Goal: Book appointment/travel/reservation

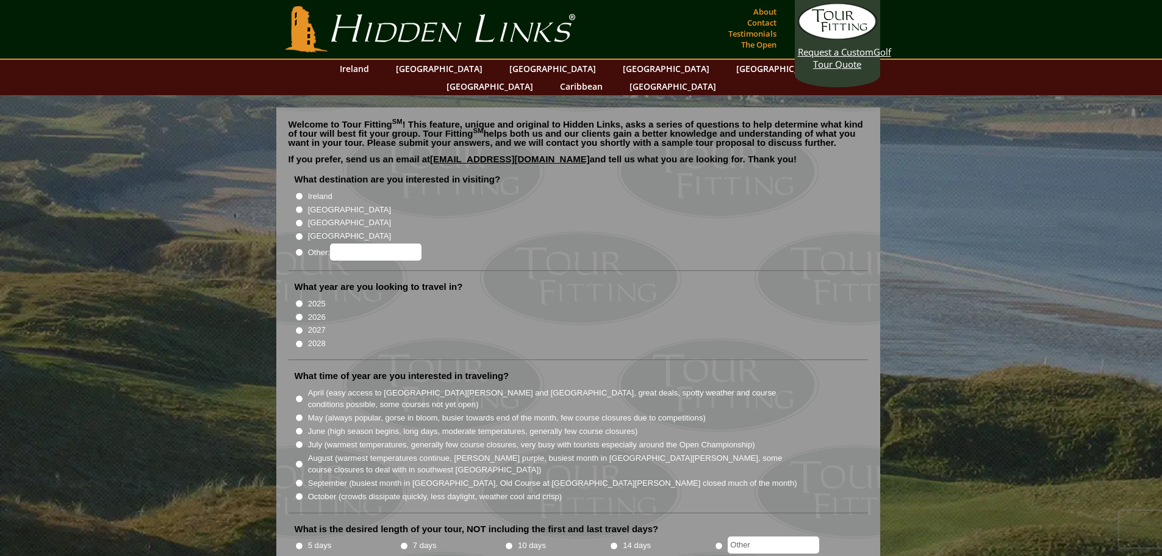
click at [296, 206] on input "[GEOGRAPHIC_DATA]" at bounding box center [299, 210] width 8 height 8
radio input "true"
click at [303, 309] on li "2026" at bounding box center [583, 315] width 577 height 13
click at [300, 313] on input "2026" at bounding box center [299, 317] width 8 height 8
radio input "true"
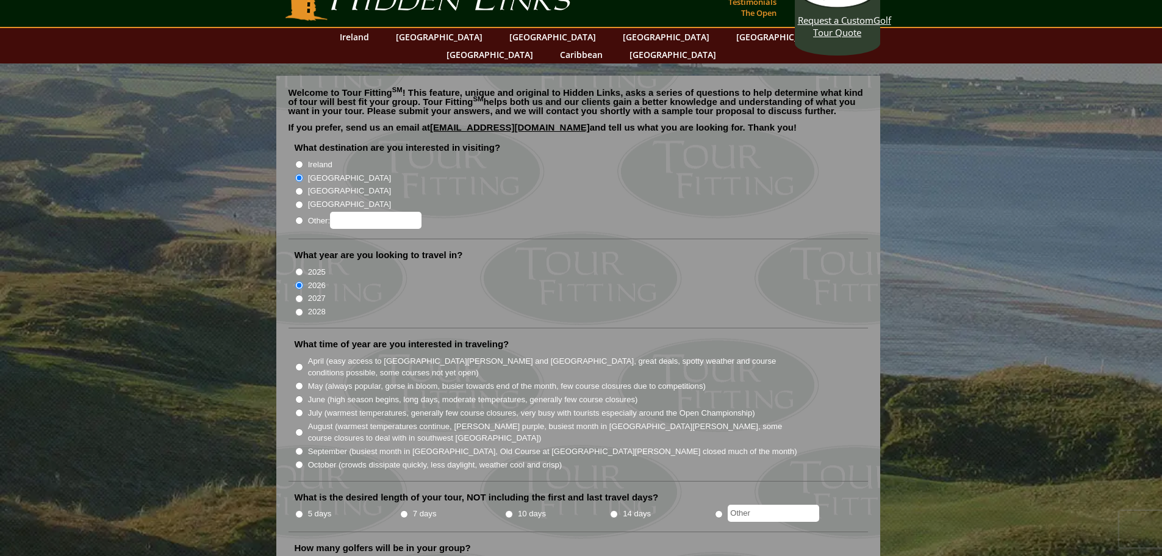
scroll to position [122, 0]
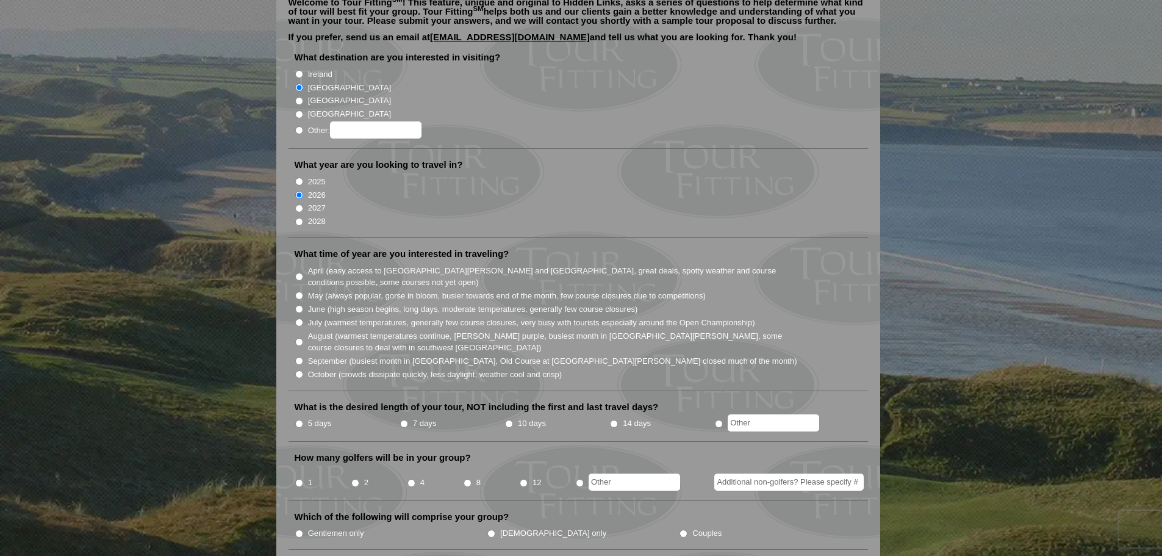
click at [301, 305] on input "June (high season begins, long days, moderate temperatures, generally few cours…" at bounding box center [299, 309] width 8 height 8
radio input "true"
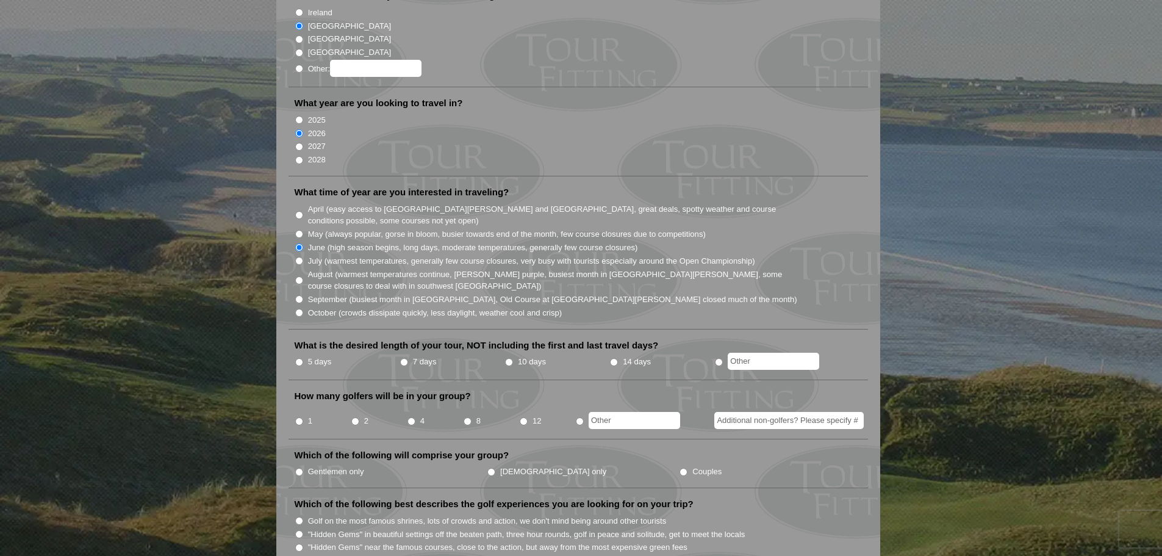
scroll to position [203, 0]
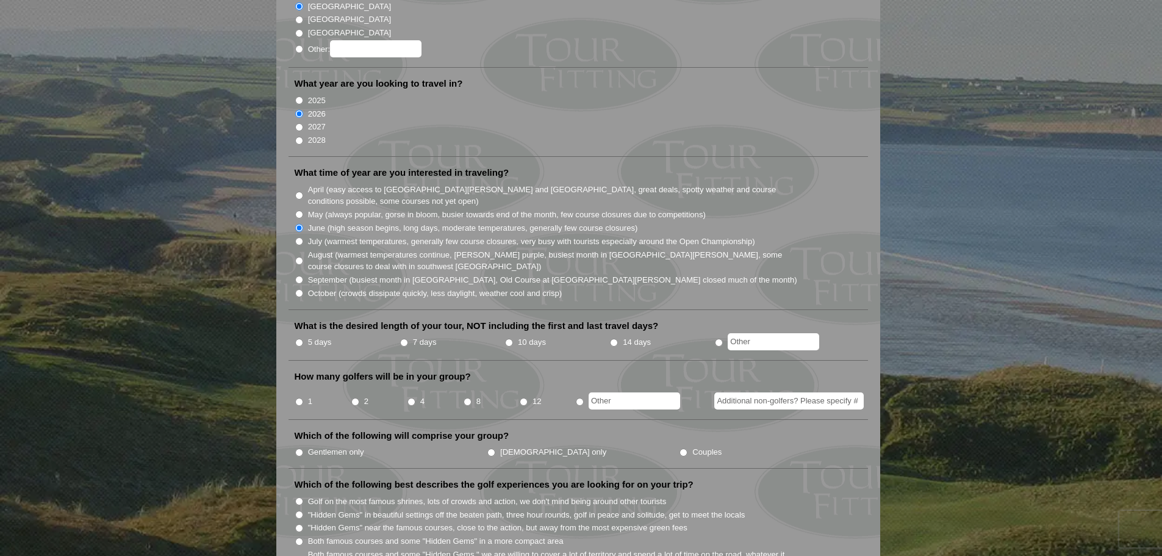
click at [403, 339] on input "7 days" at bounding box center [404, 343] width 8 height 8
radio input "true"
click at [416, 386] on li "4" at bounding box center [435, 398] width 56 height 24
click at [409, 398] on input "4" at bounding box center [412, 402] width 8 height 8
radio input "true"
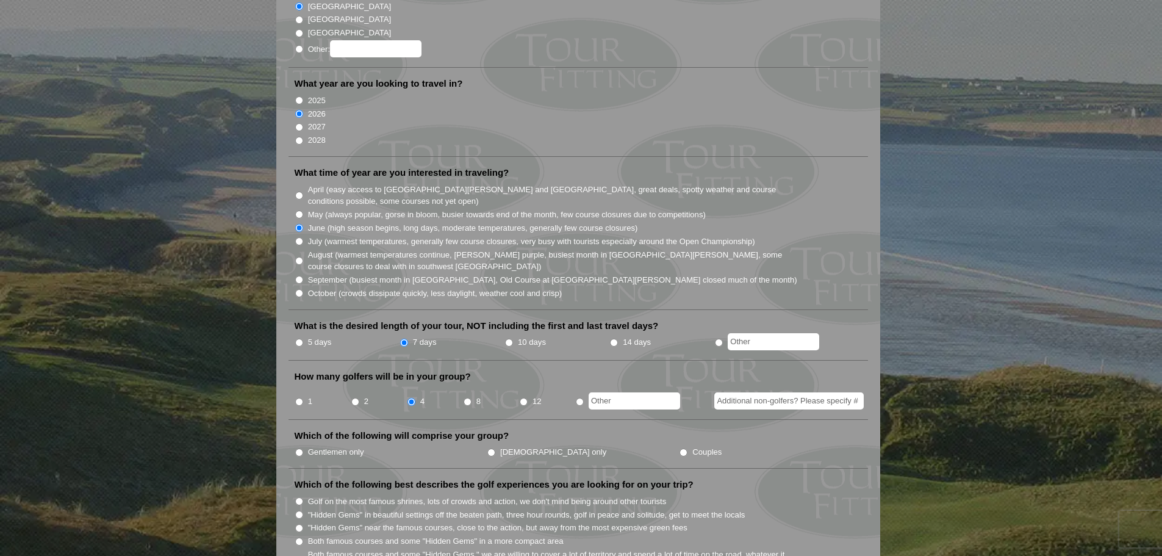
click at [298, 448] on input "Gentlemen only" at bounding box center [299, 452] width 8 height 8
radio input "true"
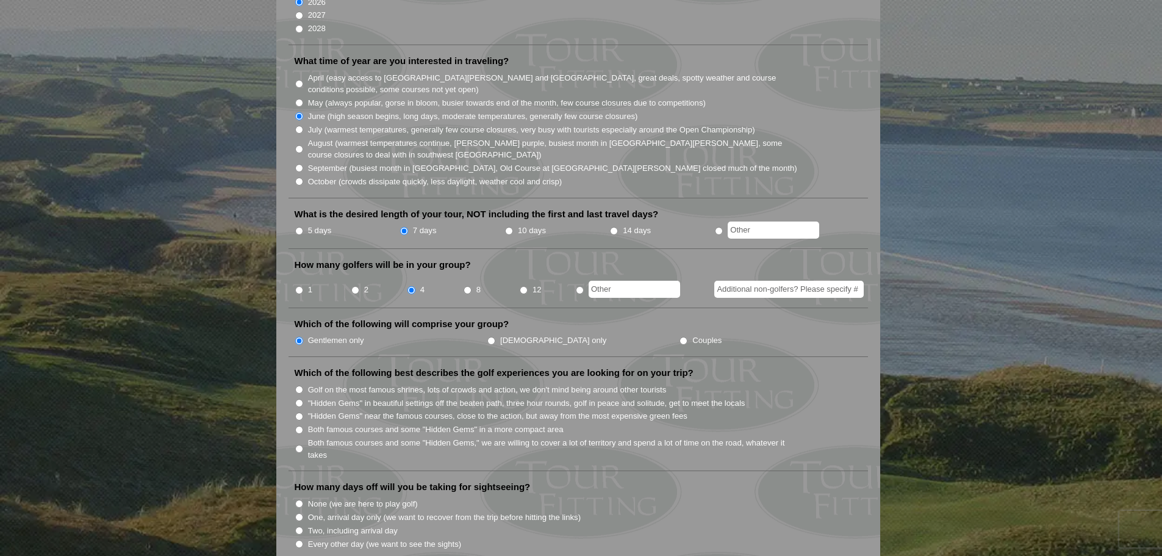
scroll to position [325, 0]
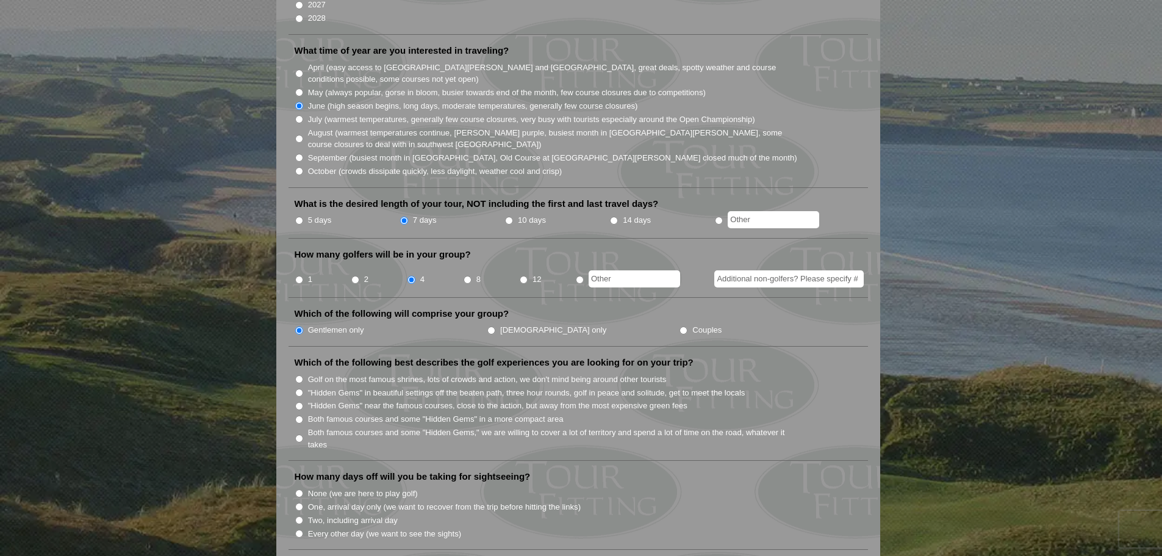
click at [303, 415] on input "Both famous courses and some "Hidden Gems" in a more compact area" at bounding box center [299, 419] width 8 height 8
radio input "true"
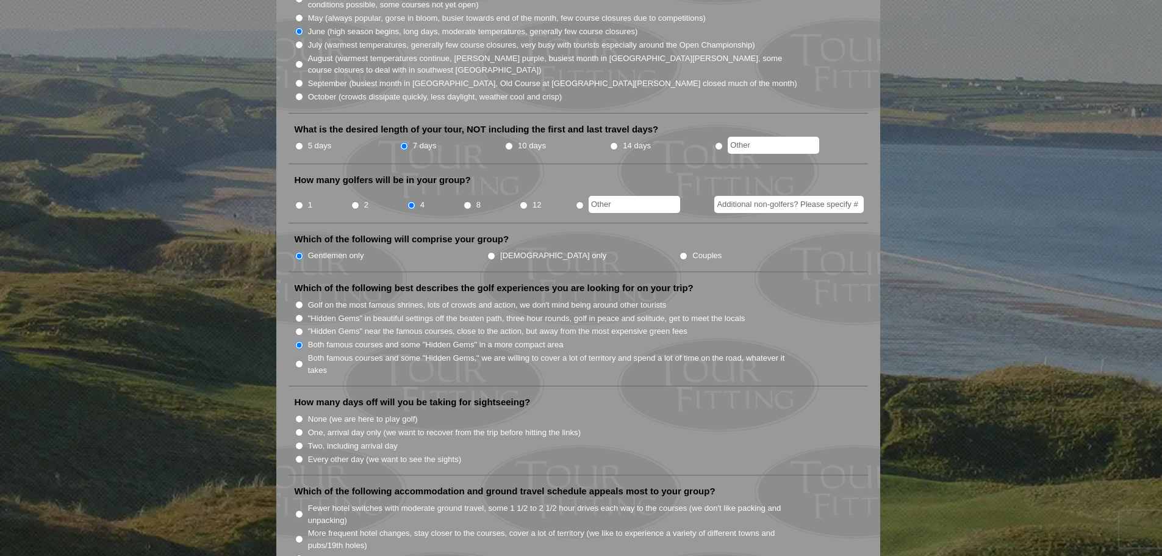
scroll to position [407, 0]
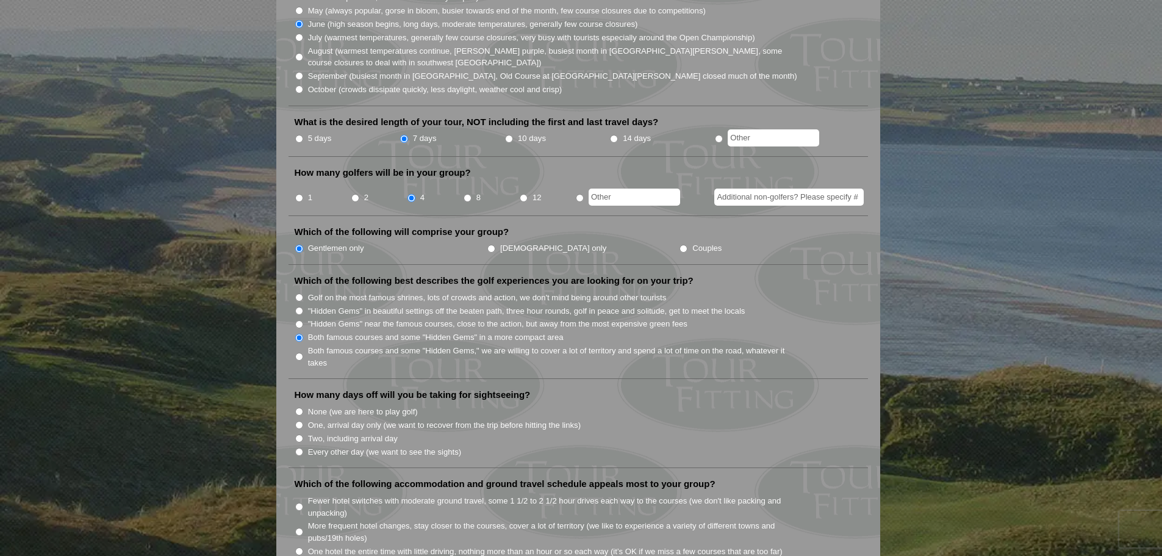
click at [299, 408] on input "None (we are here to play golf)" at bounding box center [299, 412] width 8 height 8
radio input "true"
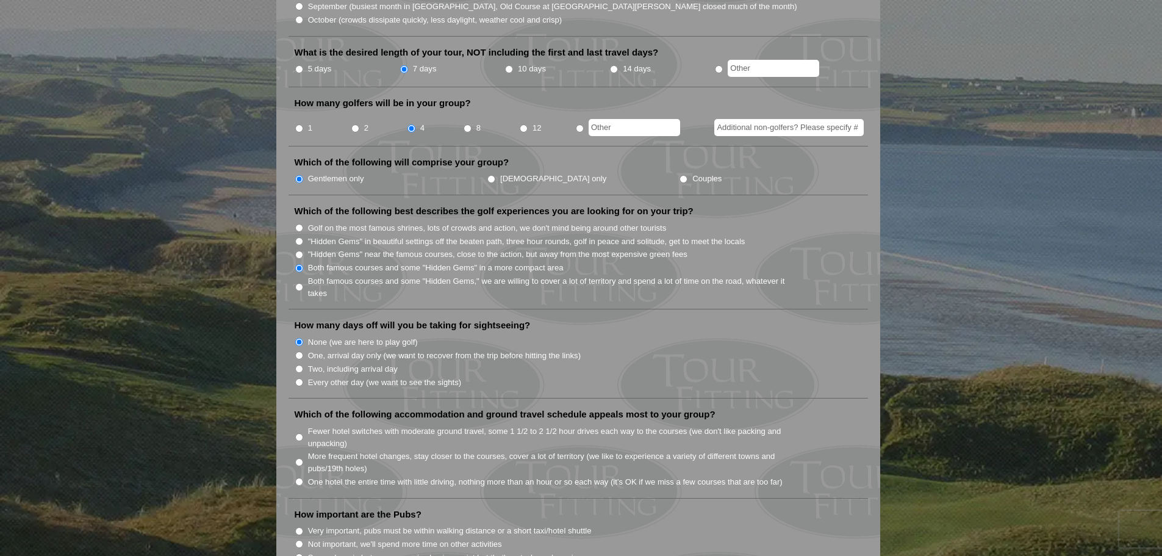
scroll to position [529, 0]
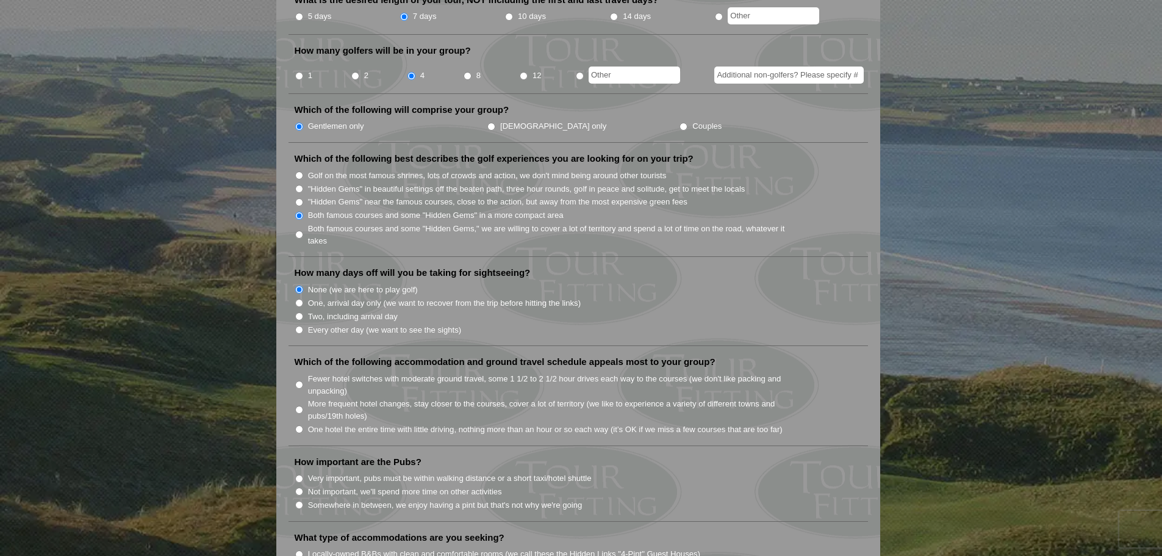
click at [298, 381] on input "Fewer hotel switches with moderate ground travel, some 1 1/2 to 2 1/2 hour driv…" at bounding box center [299, 385] width 8 height 8
radio input "true"
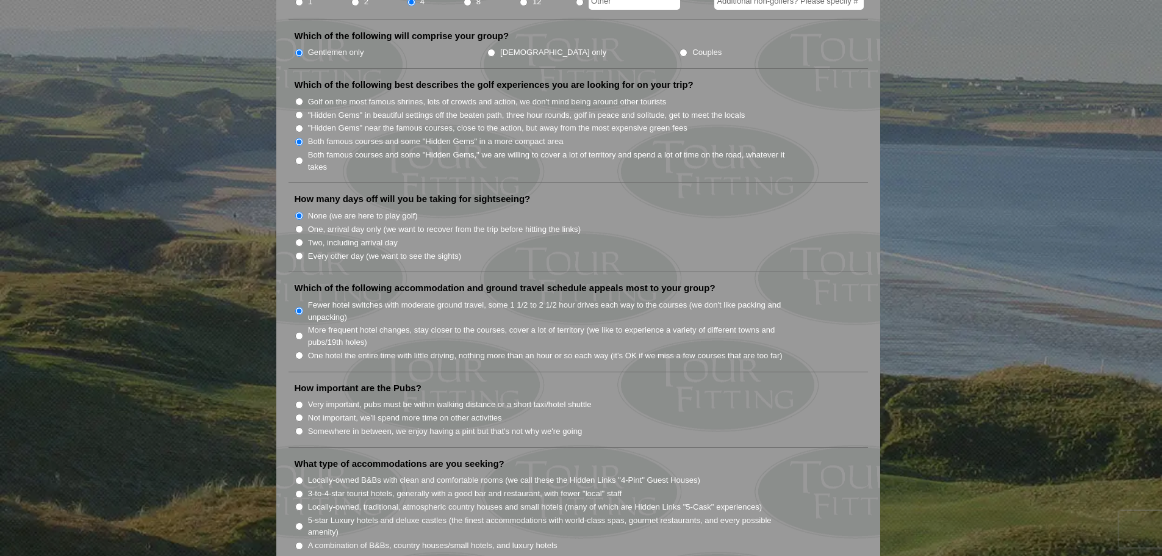
scroll to position [610, 0]
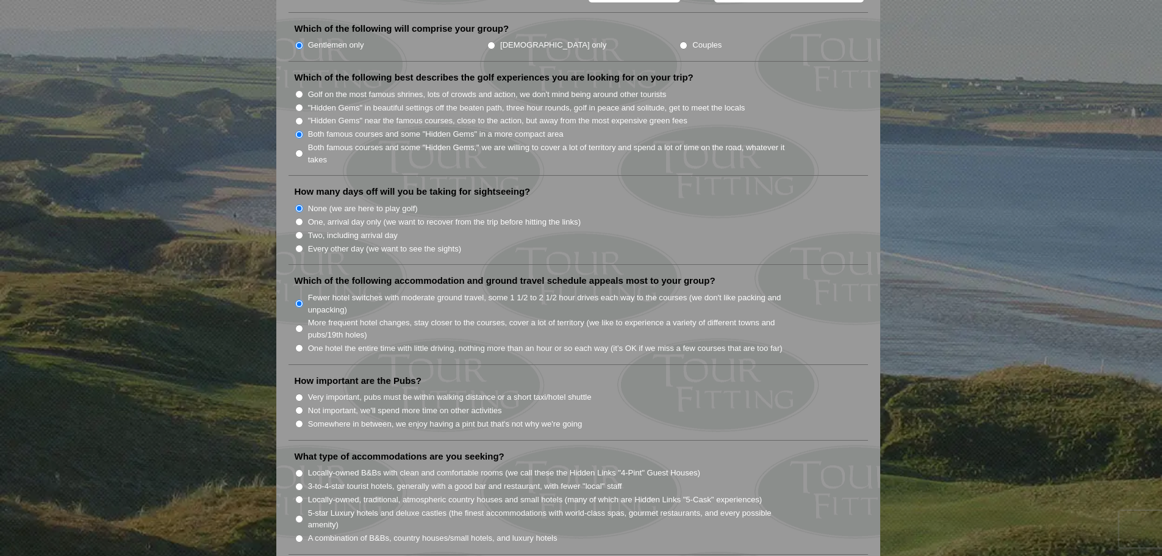
click at [299, 417] on li "Somewhere in between, we enjoy having a pint but that's not why we're going" at bounding box center [583, 423] width 577 height 13
click at [295, 420] on input "Somewhere in between, we enjoy having a pint but that's not why we're going" at bounding box center [299, 424] width 8 height 8
radio input "true"
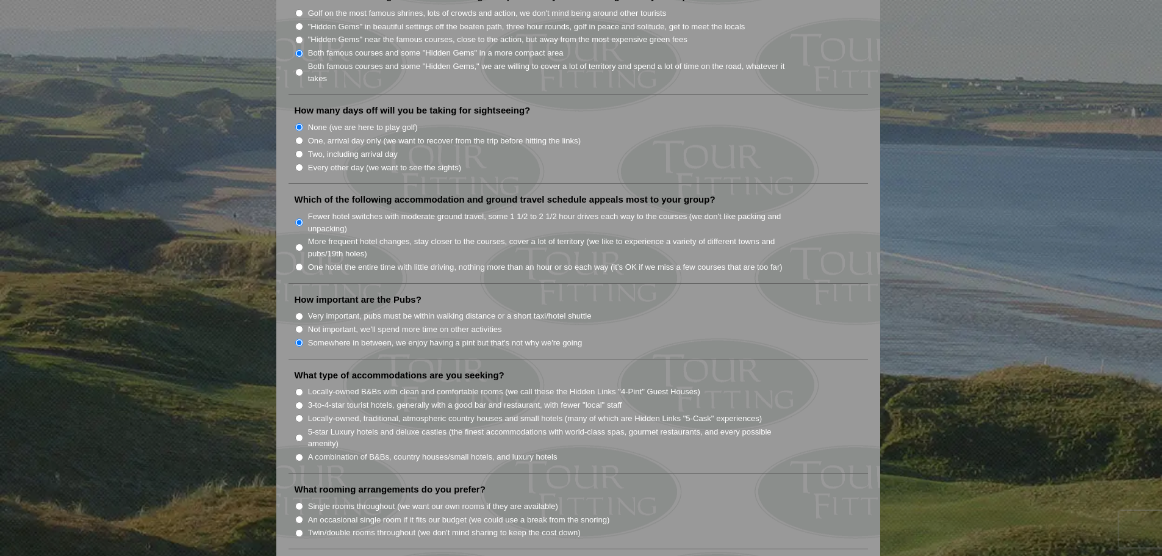
click at [300, 414] on input "Locally-owned, traditional, atmospheric country houses and small hotels (many o…" at bounding box center [299, 418] width 8 height 8
radio input "true"
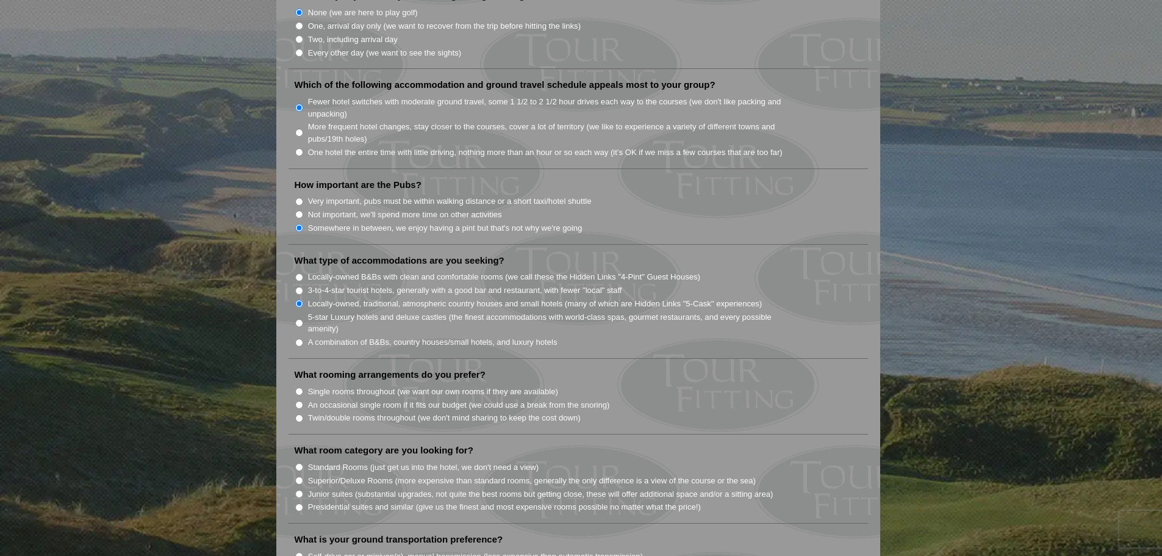
scroll to position [813, 0]
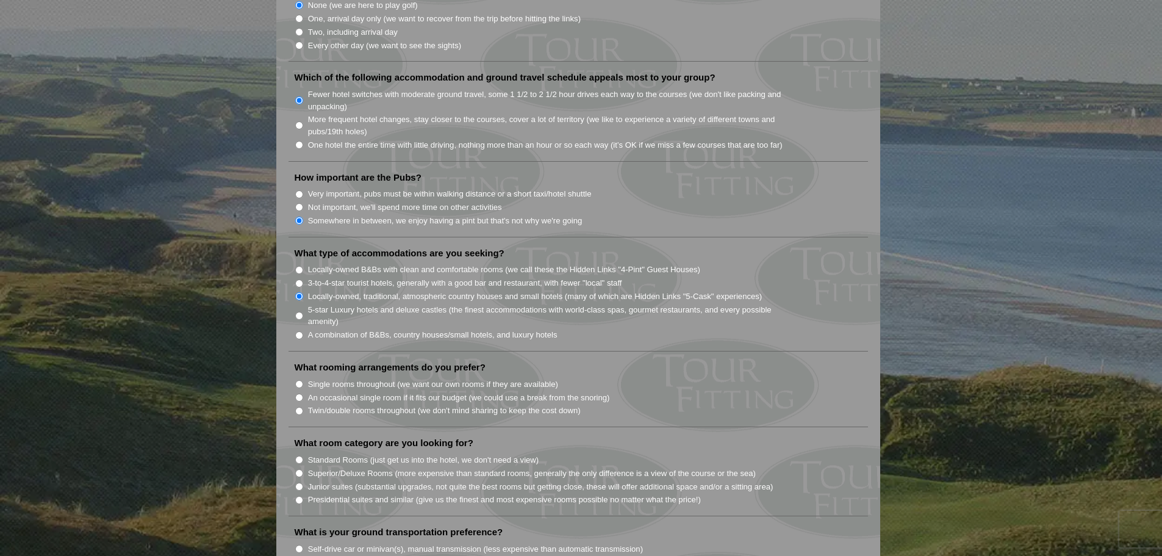
click at [301, 380] on input "Single rooms throughout (we want our own rooms if they are available)" at bounding box center [299, 384] width 8 height 8
radio input "true"
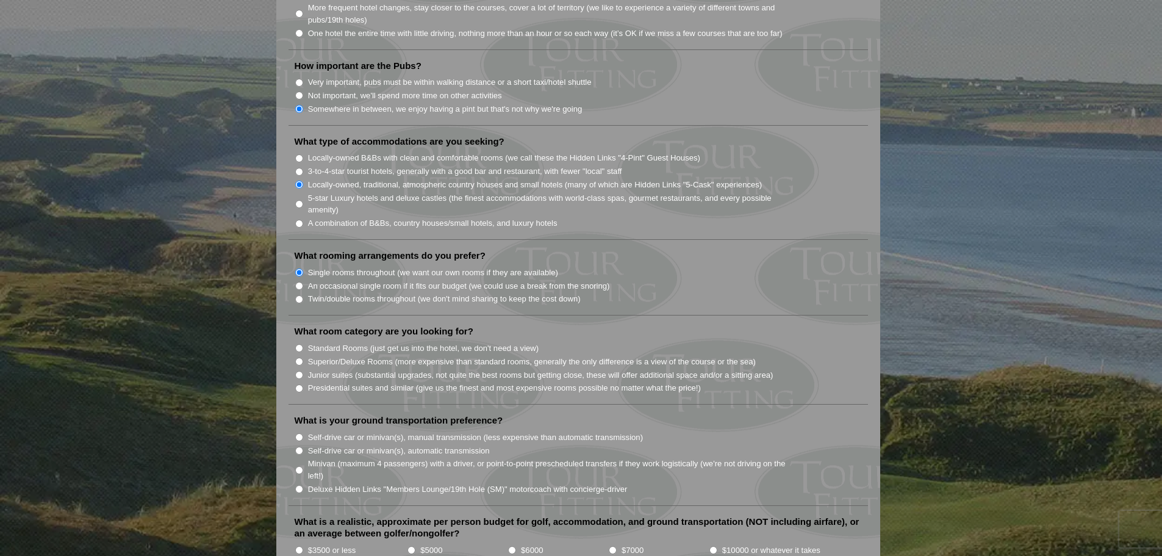
scroll to position [935, 0]
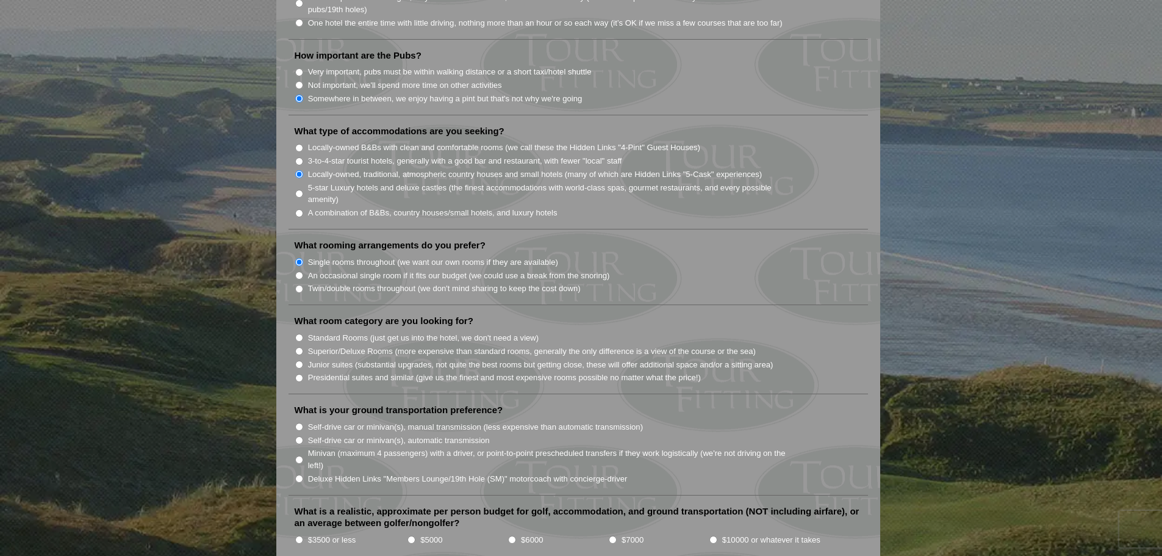
click at [298, 347] on input "Superior/Deluxe Rooms (more expensive than standard rooms, generally the only d…" at bounding box center [299, 351] width 8 height 8
radio input "true"
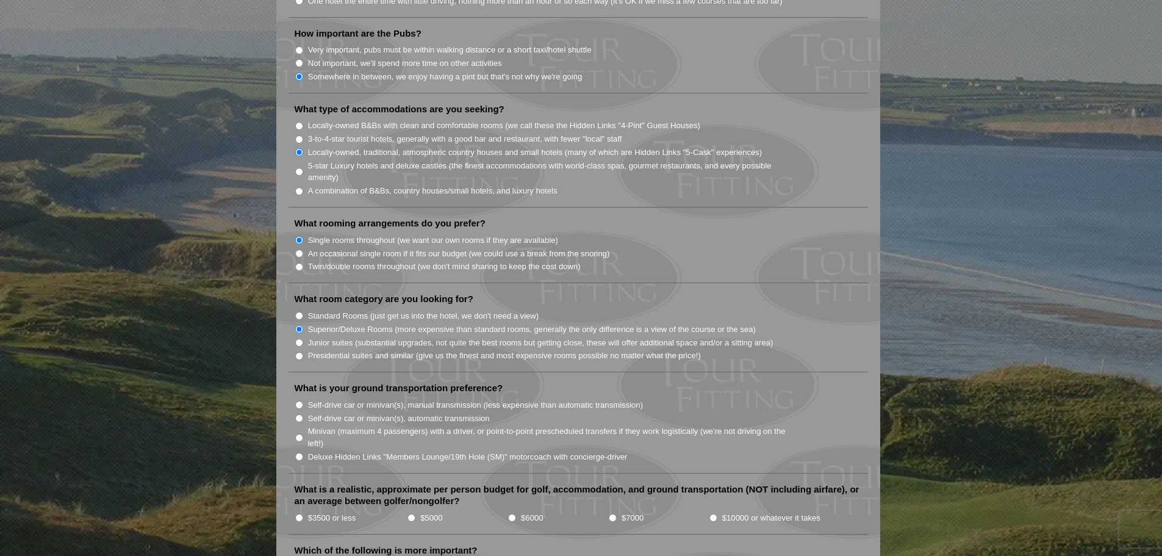
scroll to position [1017, 0]
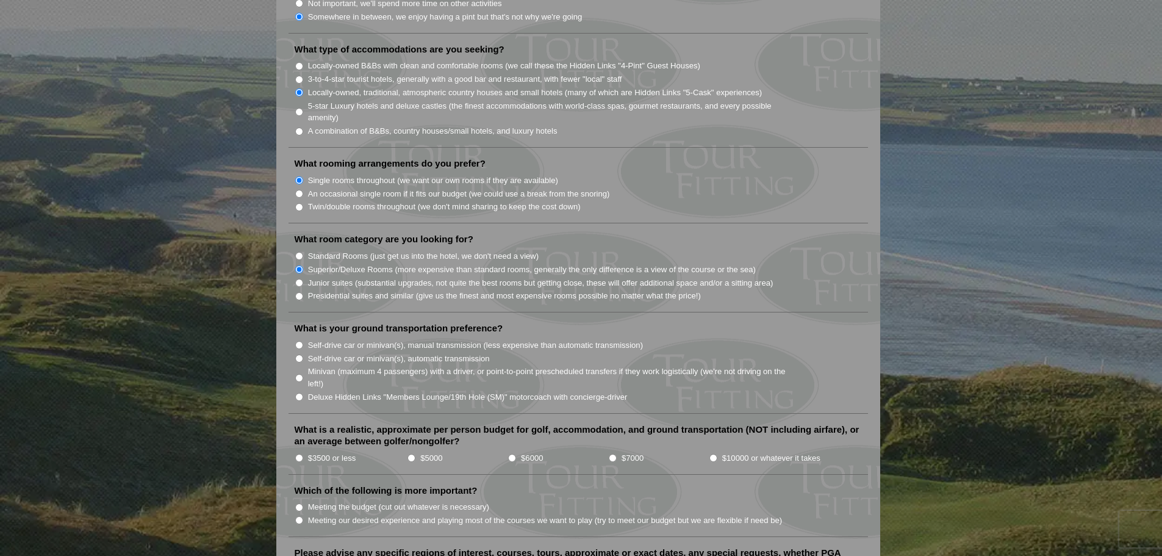
click at [299, 374] on input "Minivan (maximum 4 passengers) with a driver, or point-to-point prescheduled tr…" at bounding box center [299, 378] width 8 height 8
radio input "true"
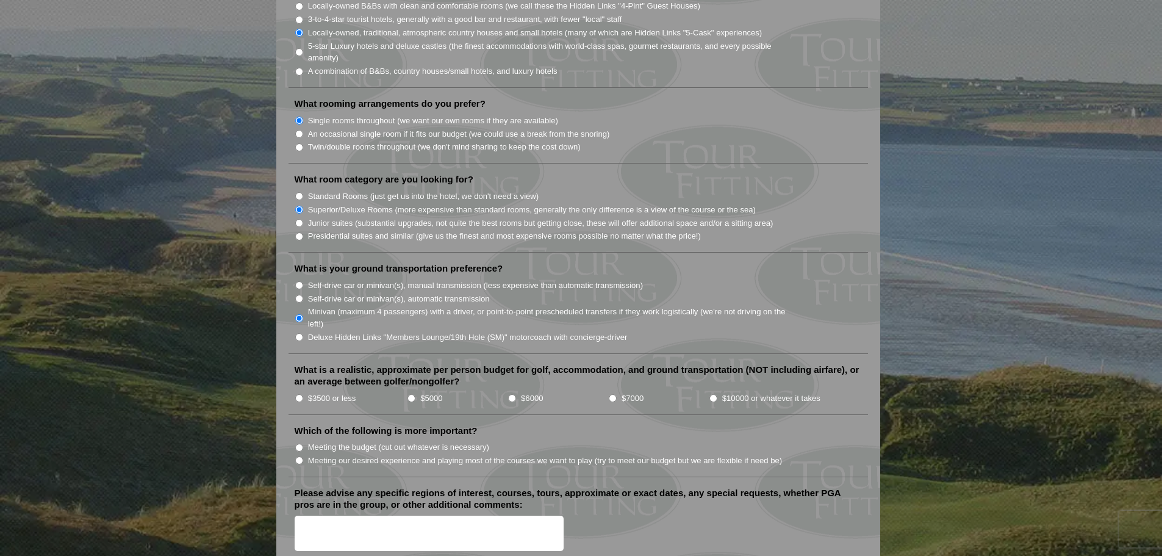
scroll to position [1057, 0]
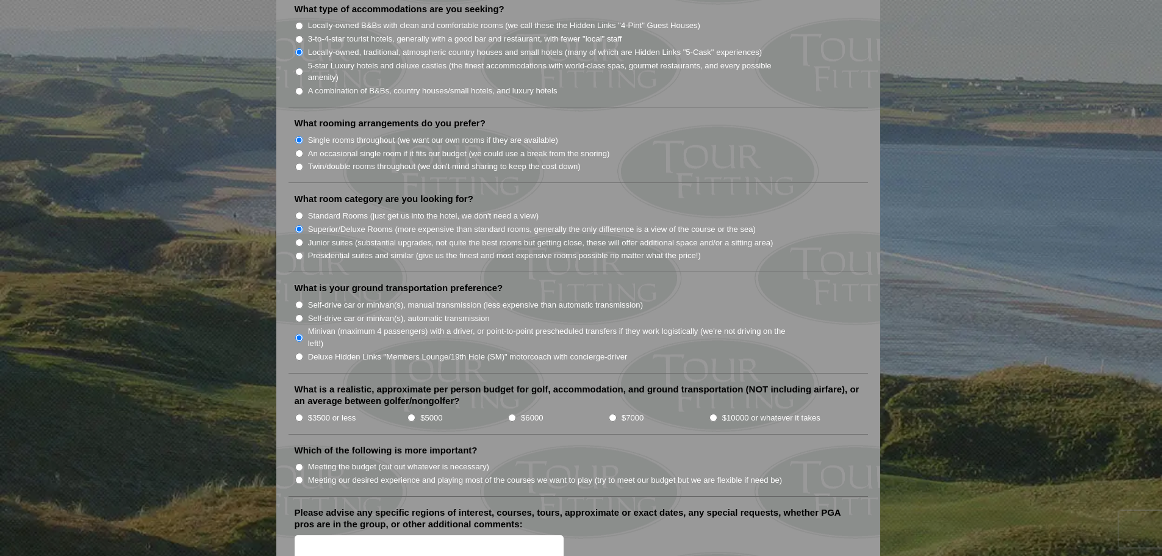
click at [298, 334] on input "Minivan (maximum 4 passengers) with a driver, or point-to-point prescheduled tr…" at bounding box center [299, 338] width 8 height 8
click at [298, 314] on input "Self-drive car or minivan(s), automatic transmission" at bounding box center [299, 318] width 8 height 8
radio input "true"
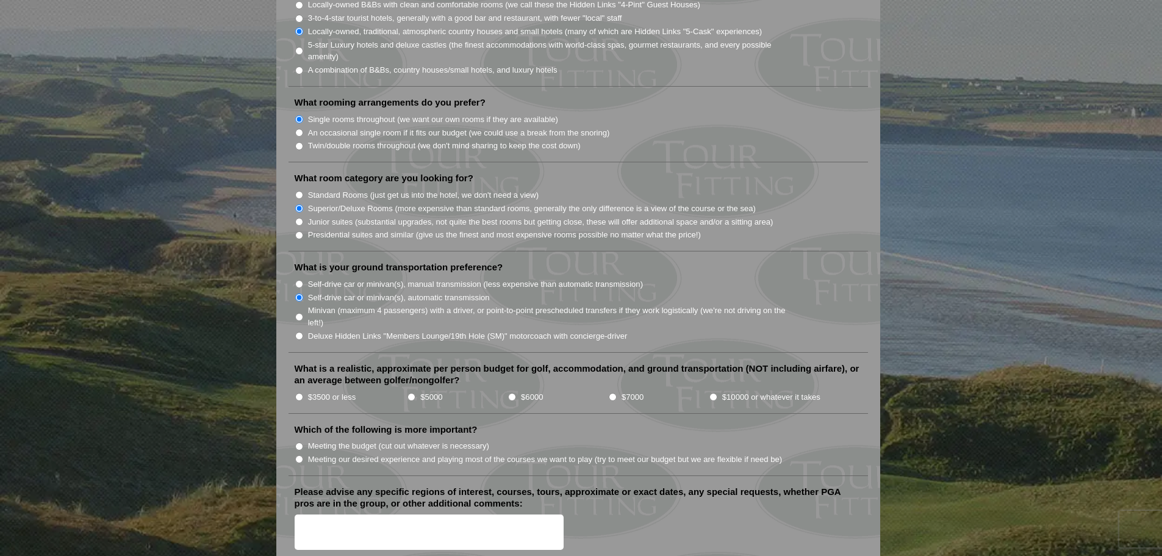
scroll to position [1098, 0]
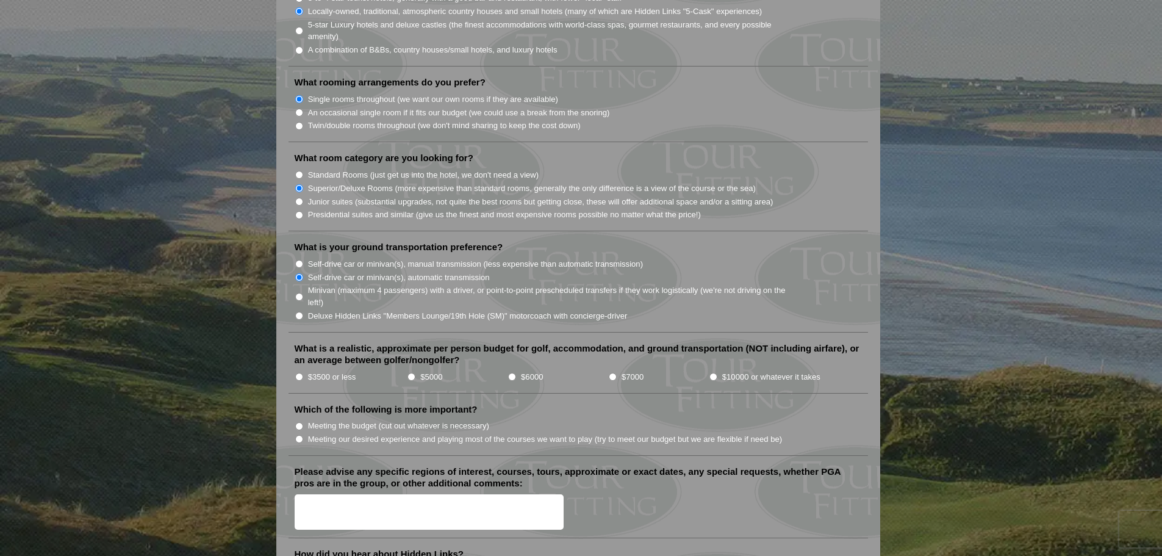
click at [612, 373] on input "$7000" at bounding box center [613, 377] width 8 height 8
radio input "true"
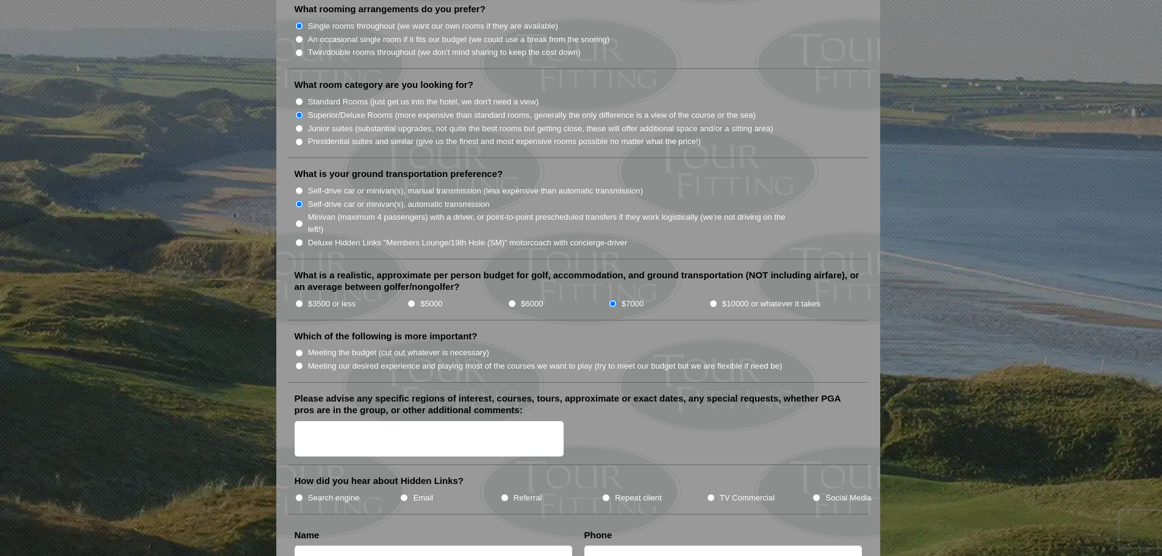
scroll to position [1179, 0]
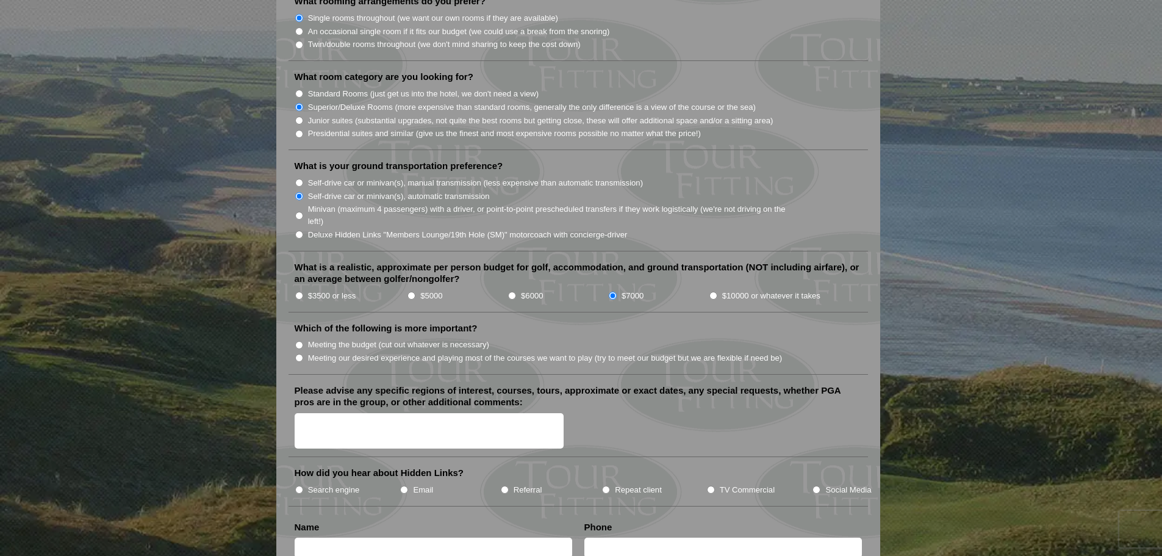
click at [301, 354] on input "Meeting our desired experience and playing most of the courses we want to play …" at bounding box center [299, 358] width 8 height 8
radio input "true"
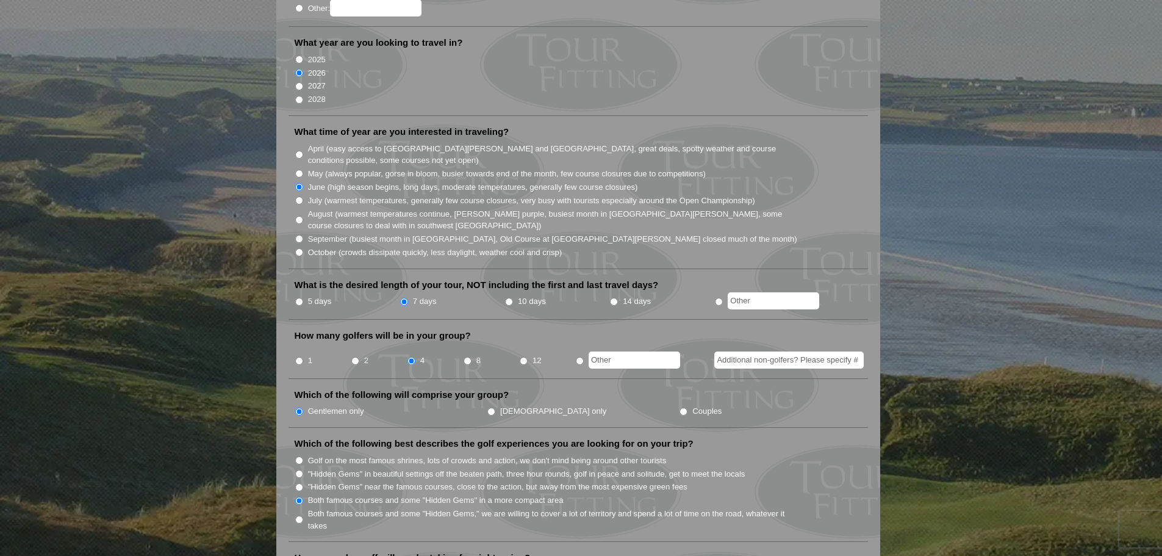
scroll to position [0, 0]
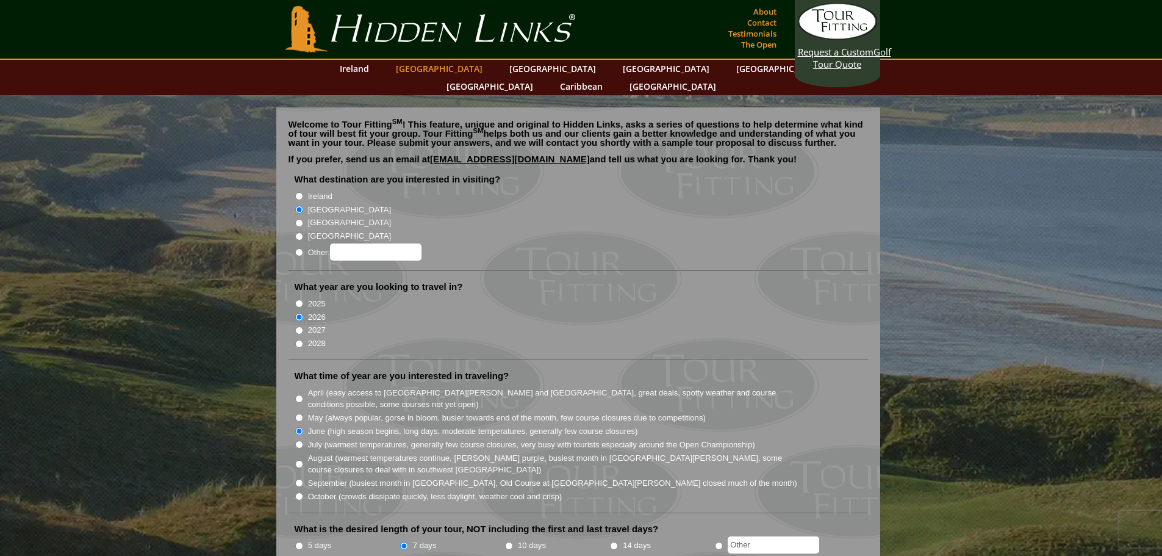
click at [439, 68] on link "[GEOGRAPHIC_DATA]" at bounding box center [439, 69] width 99 height 18
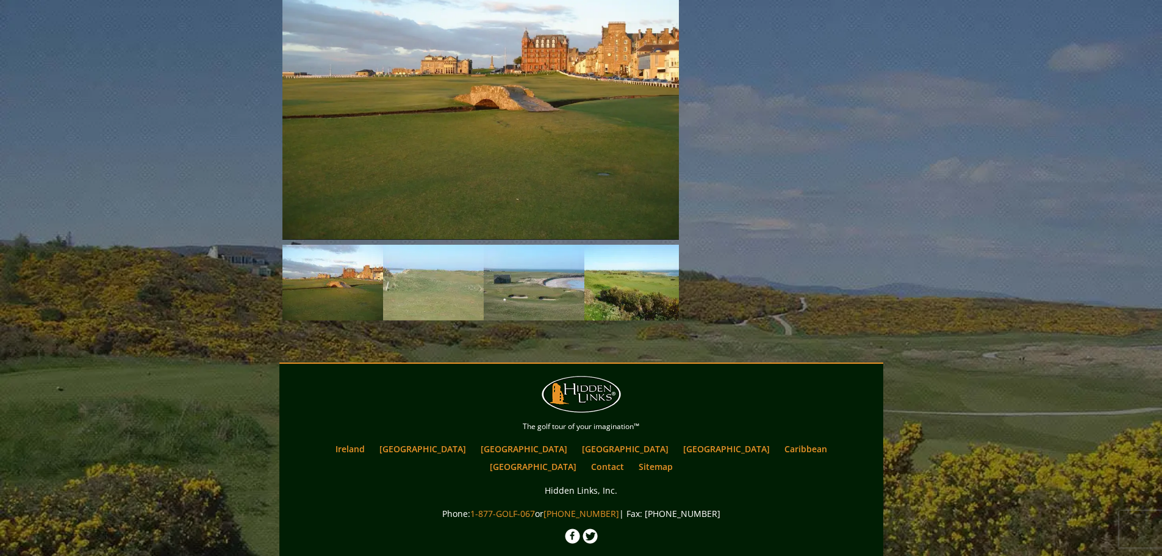
scroll to position [1942, 0]
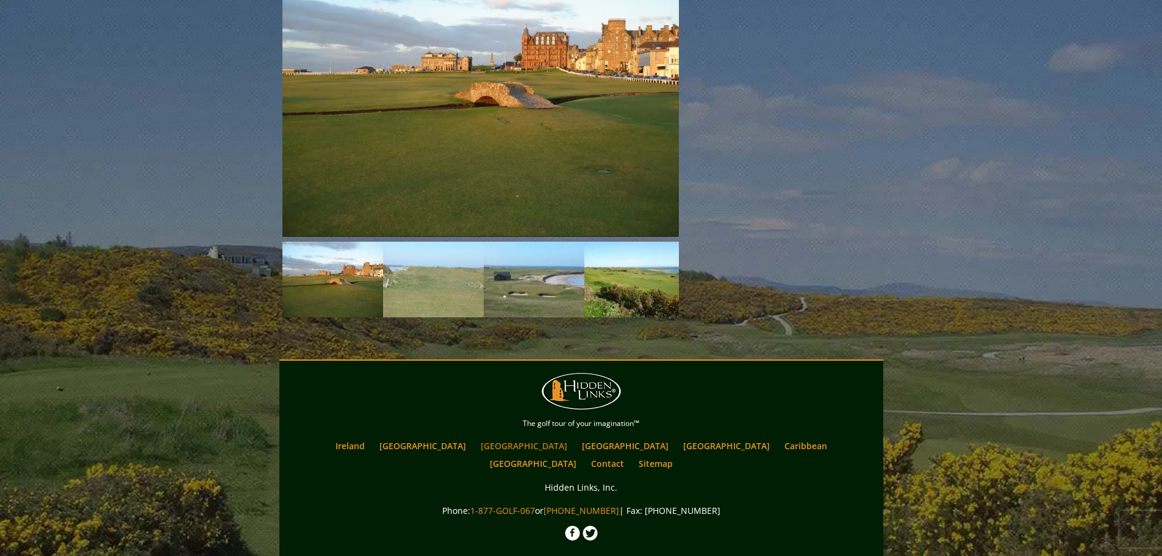
click at [503, 437] on link "[GEOGRAPHIC_DATA]" at bounding box center [524, 446] width 99 height 18
click at [443, 437] on link "[GEOGRAPHIC_DATA]" at bounding box center [422, 446] width 99 height 18
